Goal: Task Accomplishment & Management: Use online tool/utility

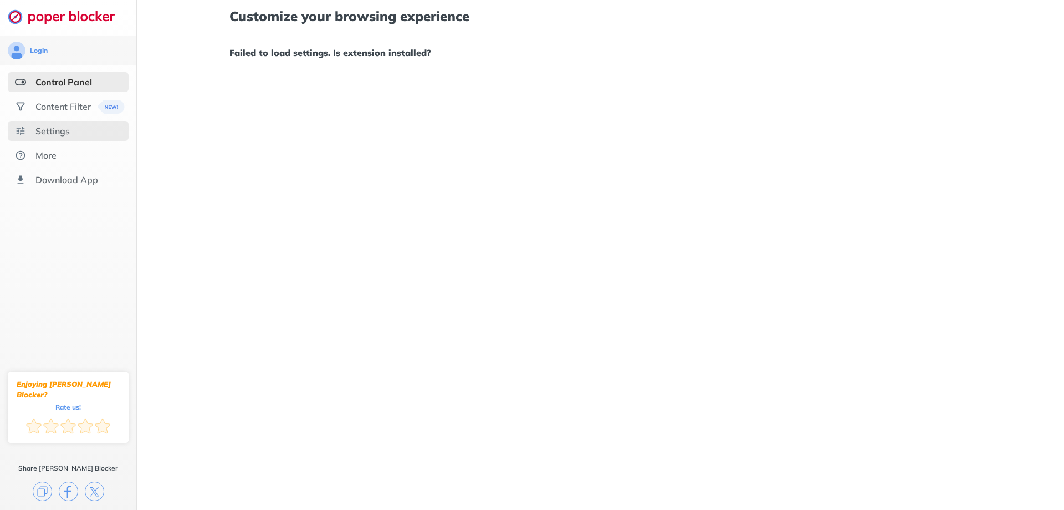
click at [62, 128] on div "Settings" at bounding box center [52, 130] width 34 height 11
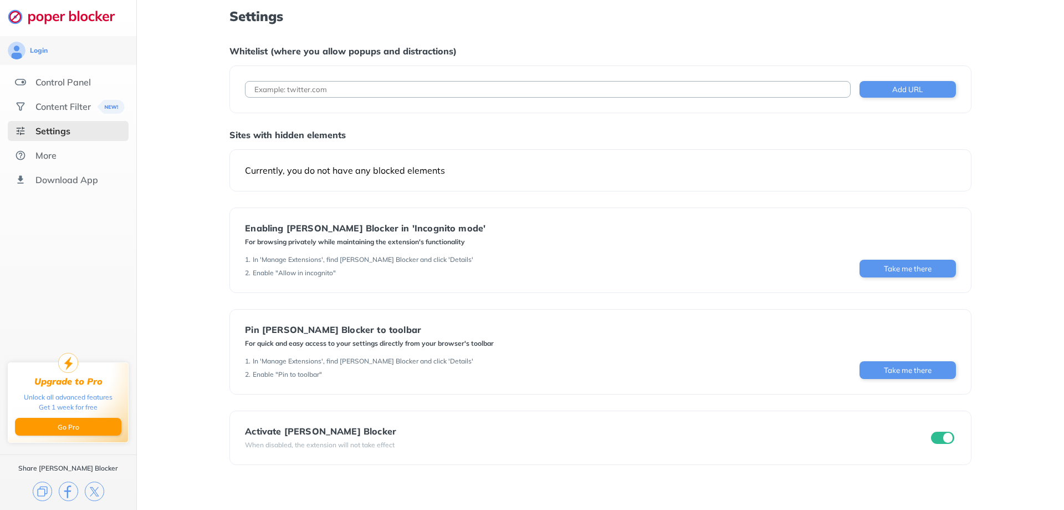
click at [370, 83] on input at bounding box center [547, 89] width 605 height 17
type input "[DOMAIN_NAME]"
click at [937, 95] on button "Add URL" at bounding box center [908, 89] width 96 height 17
